Goal: Task Accomplishment & Management: Manage account settings

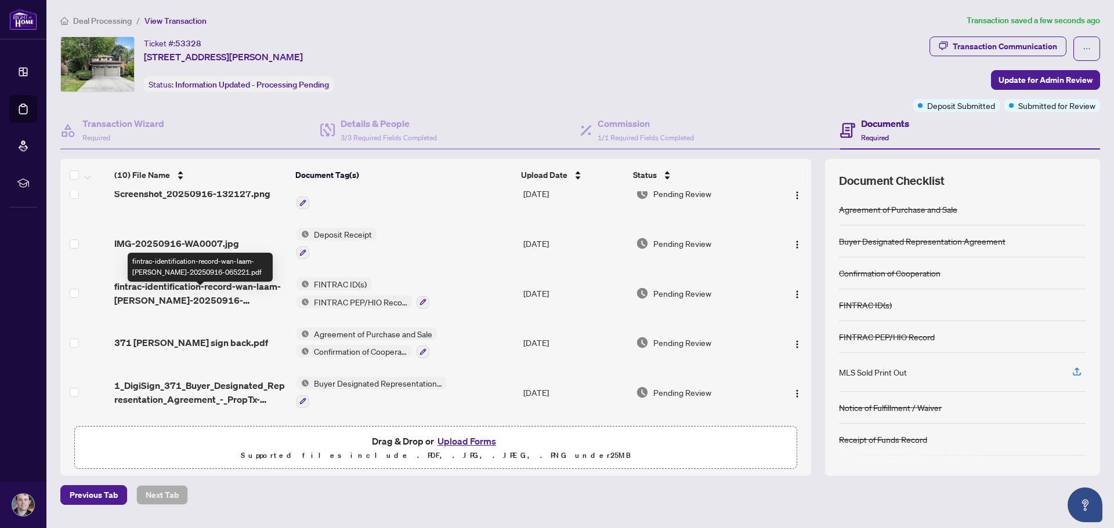
scroll to position [174, 0]
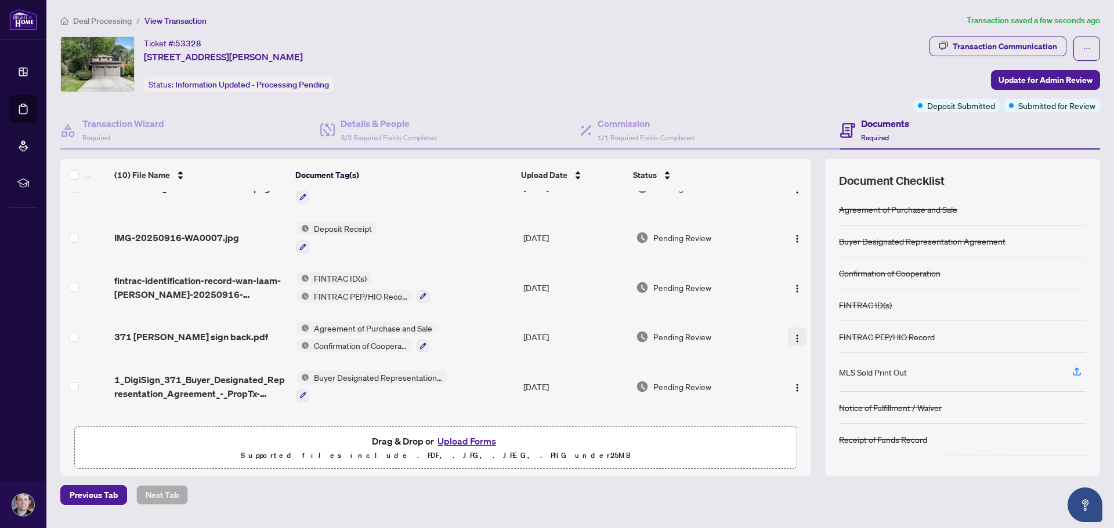
click at [792, 334] on img "button" at bounding box center [796, 338] width 9 height 9
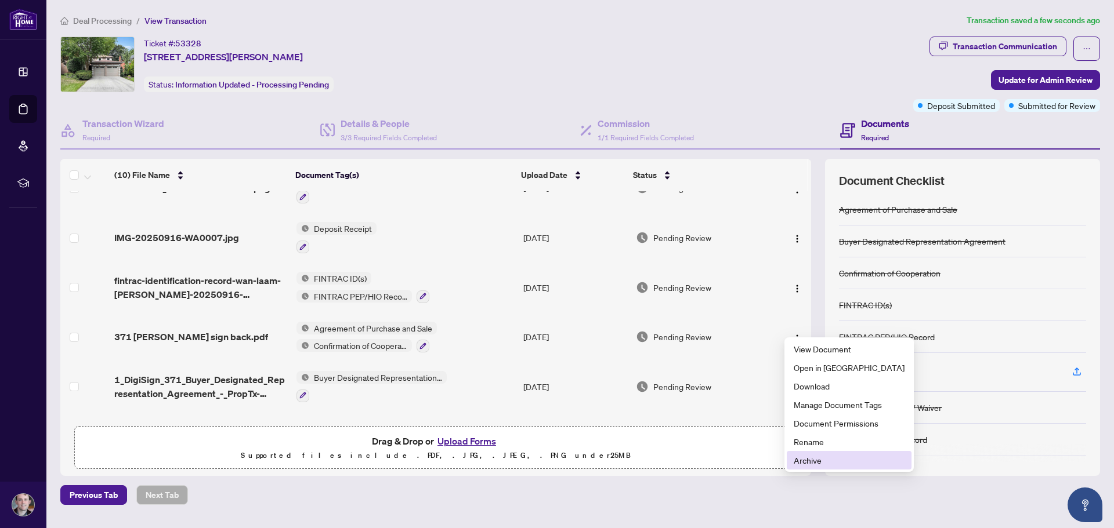
click at [831, 459] on span "Archive" at bounding box center [849, 460] width 111 height 13
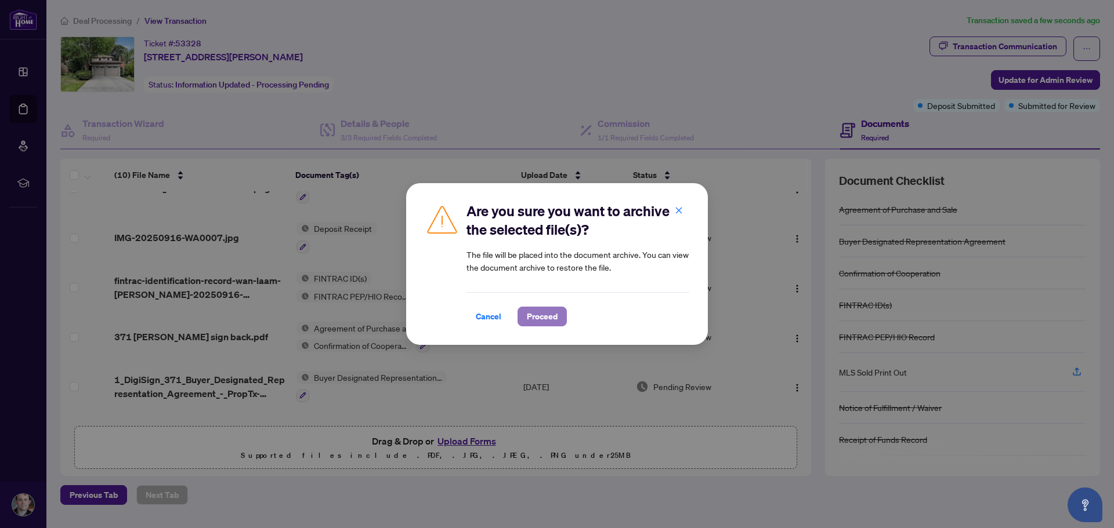
click at [534, 322] on span "Proceed" at bounding box center [542, 316] width 31 height 19
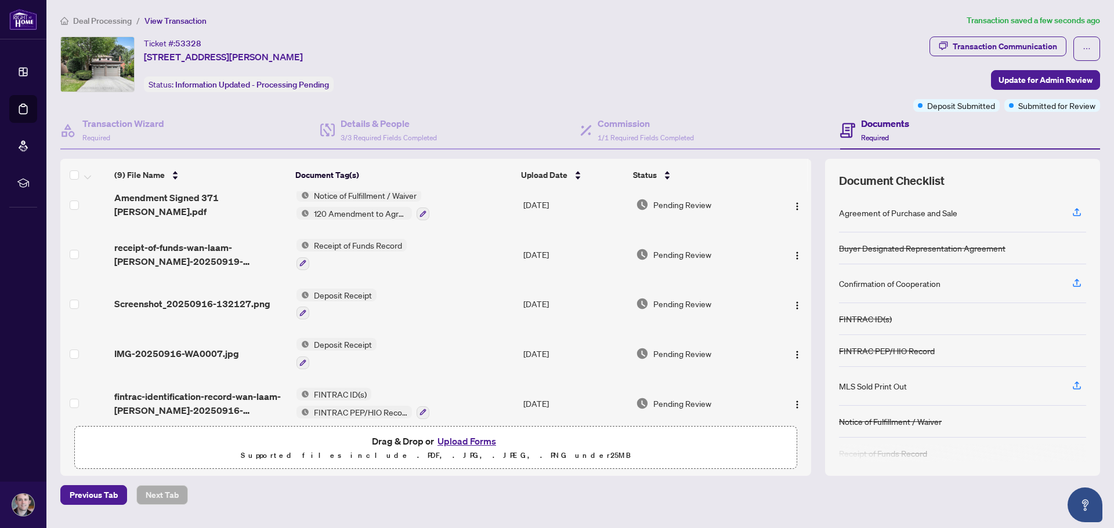
scroll to position [0, 0]
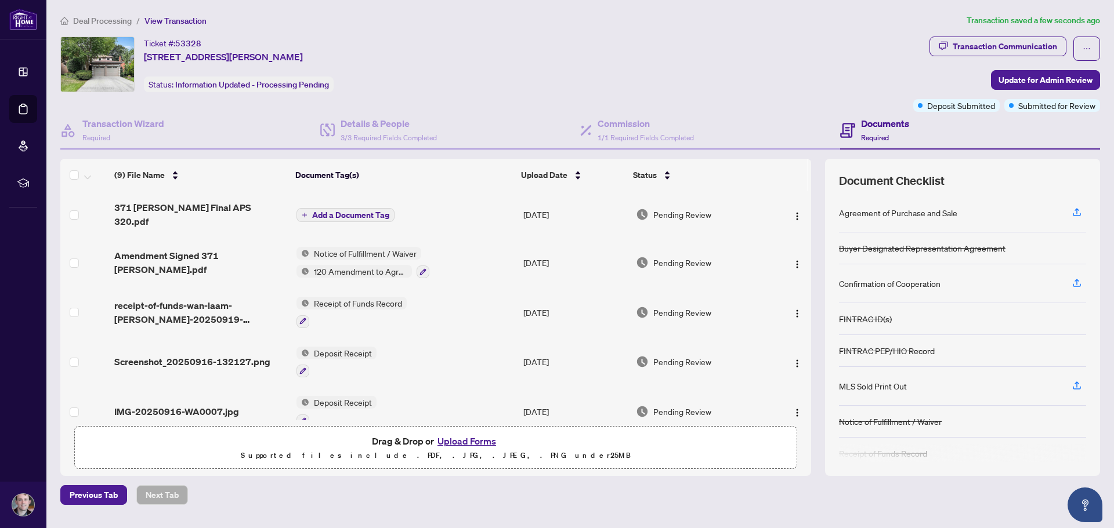
click at [345, 211] on span "Add a Document Tag" at bounding box center [350, 215] width 77 height 8
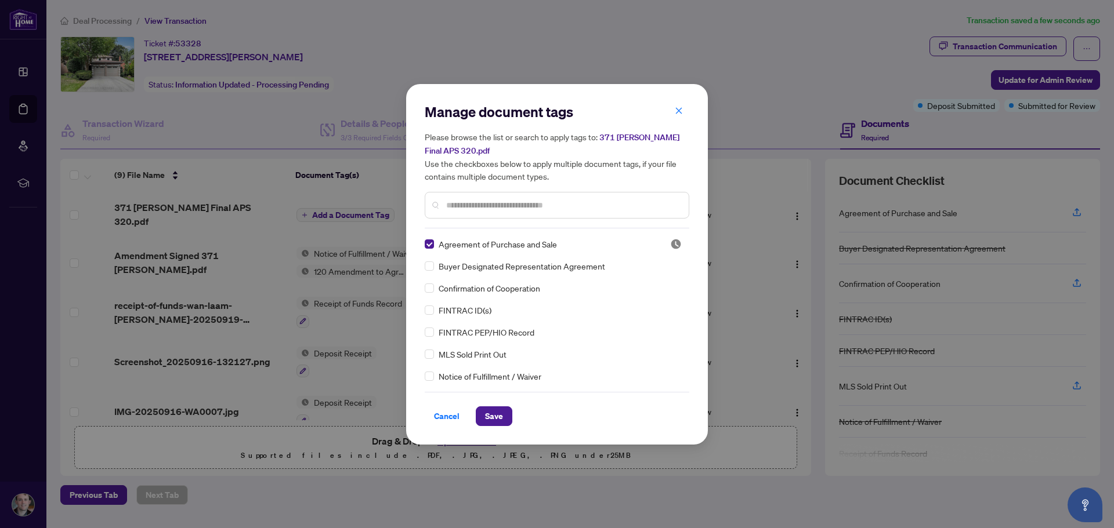
click at [489, 200] on input "text" at bounding box center [562, 205] width 233 height 13
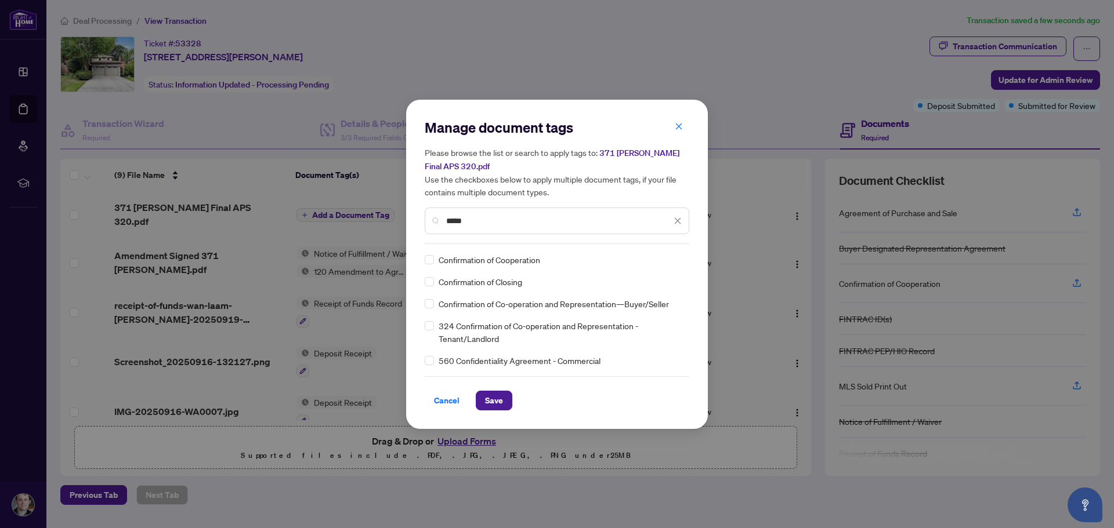
type input "*****"
click at [502, 405] on span "Save" at bounding box center [494, 401] width 18 height 19
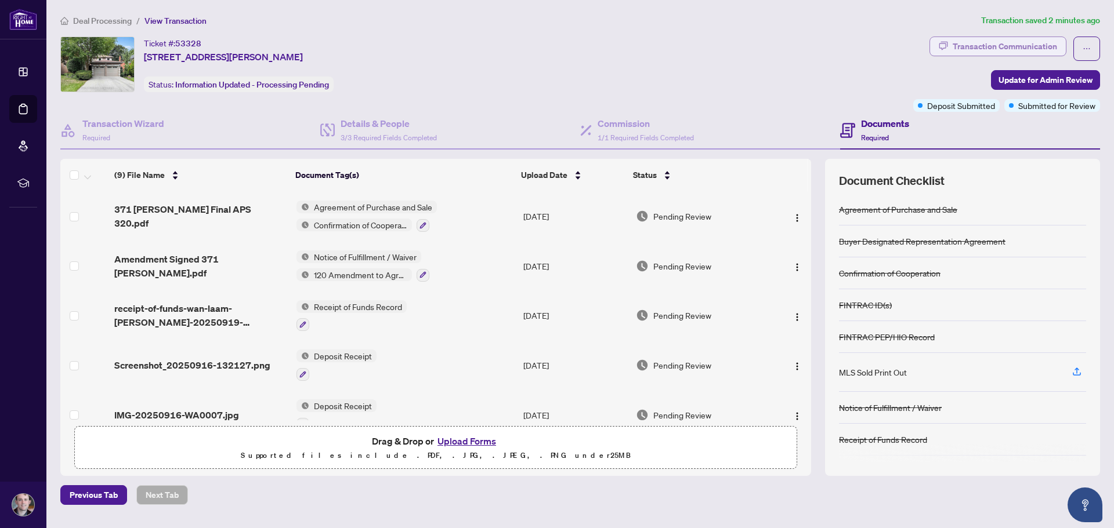
click at [1027, 48] on div "Transaction Communication" at bounding box center [1004, 46] width 104 height 19
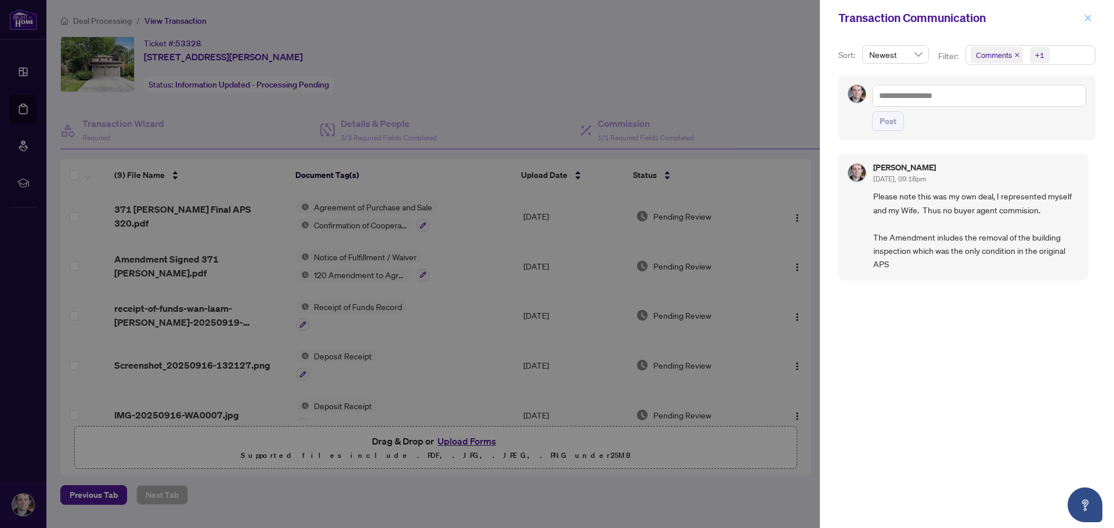
click at [1094, 15] on button "button" at bounding box center [1087, 18] width 15 height 14
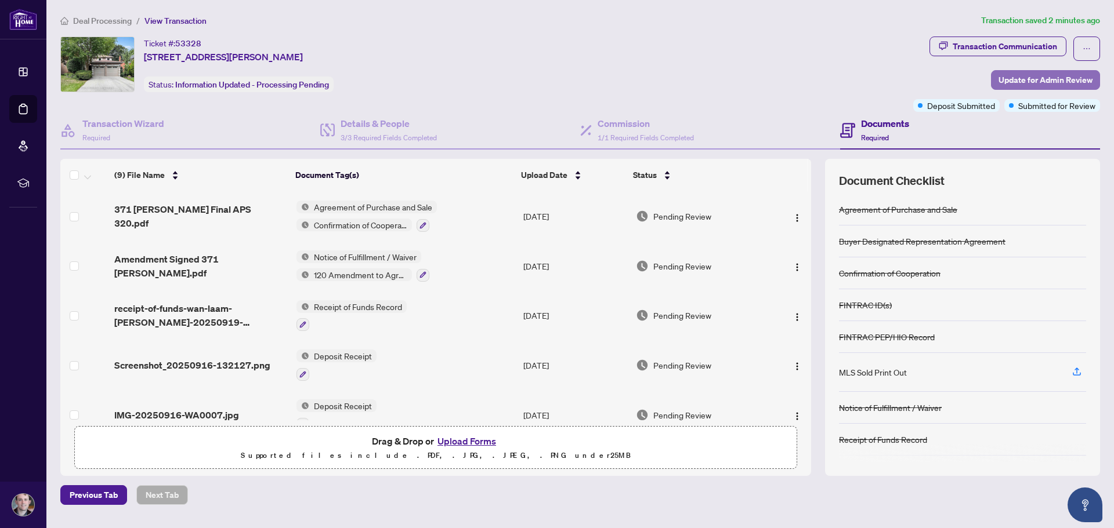
click at [1039, 81] on span "Update for Admin Review" at bounding box center [1045, 80] width 94 height 19
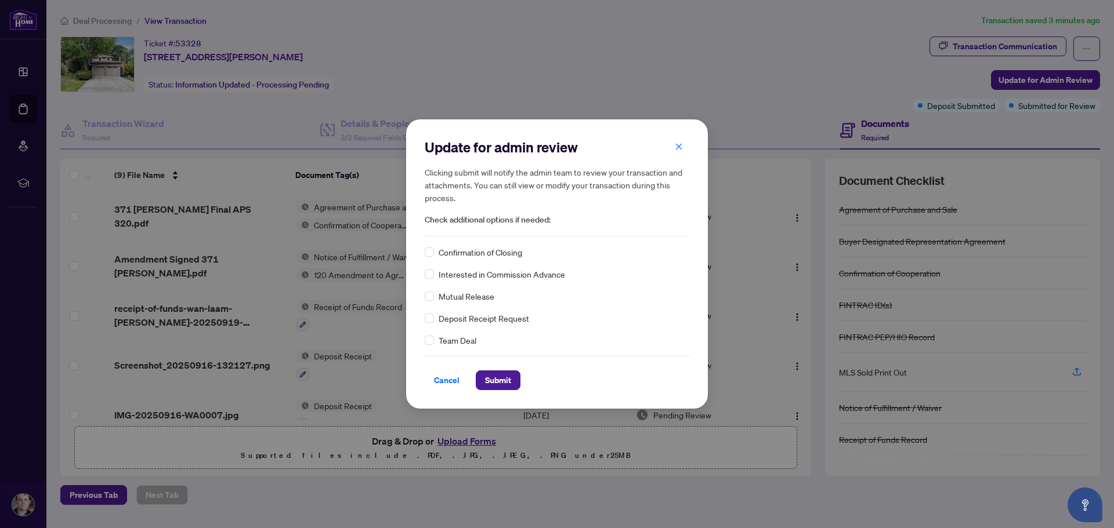
drag, startPoint x: 505, startPoint y: 379, endPoint x: 607, endPoint y: 363, distance: 103.9
click at [506, 377] on span "Submit" at bounding box center [498, 380] width 26 height 19
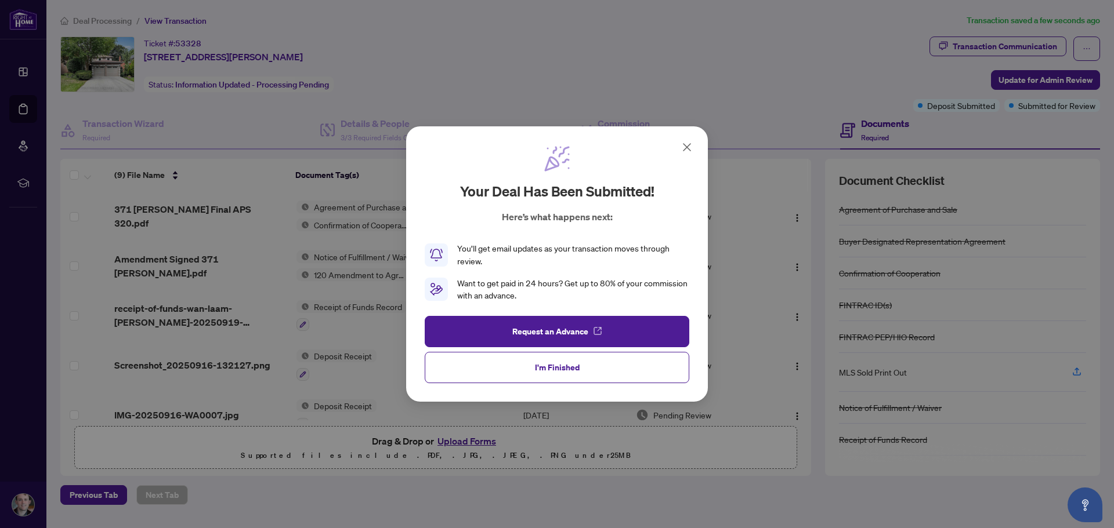
click at [562, 367] on span "I'm Finished" at bounding box center [557, 367] width 45 height 19
